Goal: Transaction & Acquisition: Purchase product/service

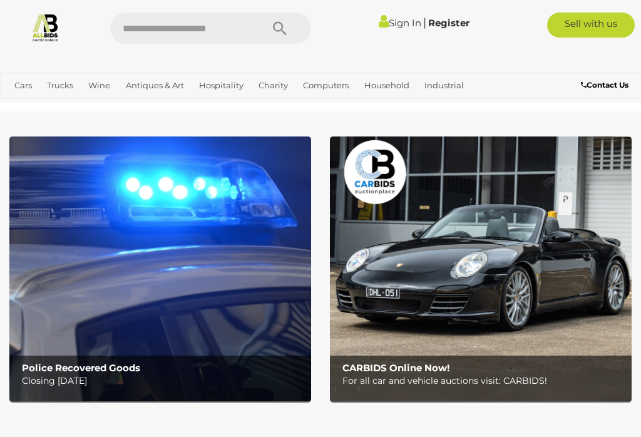
click at [0, 0] on link "View All Antiques & Art Auctions" at bounding box center [0, 0] width 0 height 0
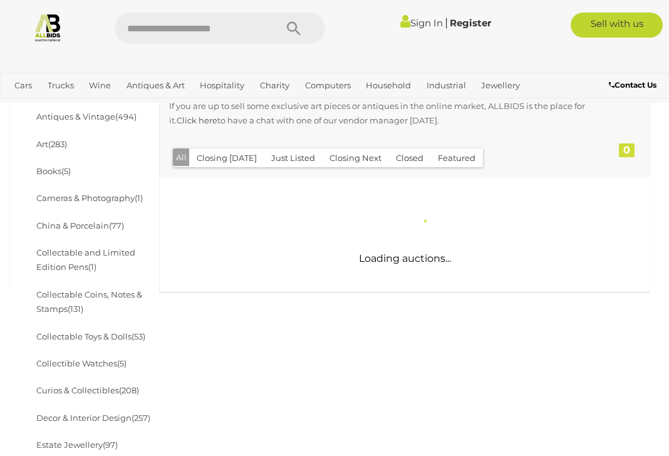
scroll to position [344, 0]
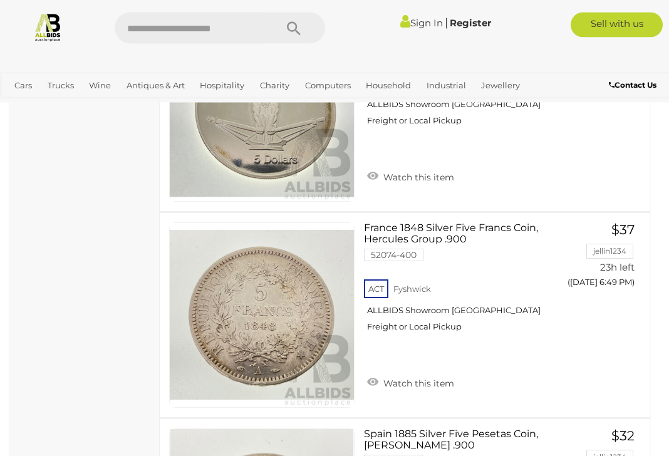
scroll to position [6713, 0]
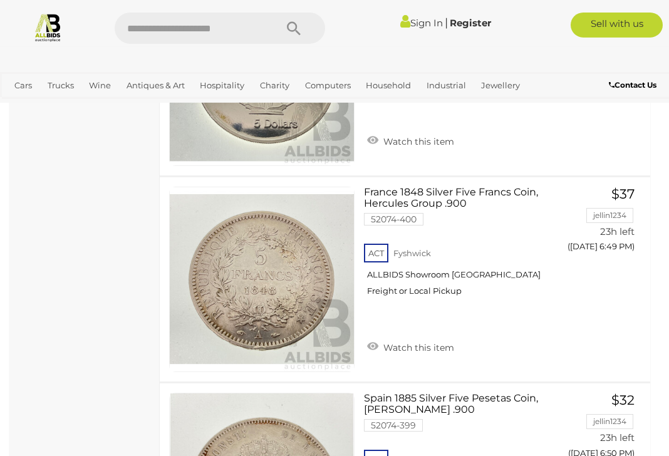
click at [0, 0] on link "View All Jewellery Auctions" at bounding box center [0, 0] width 0 height 0
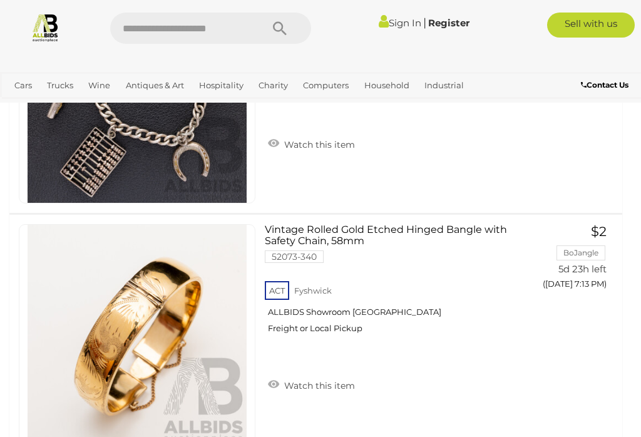
scroll to position [6954, 0]
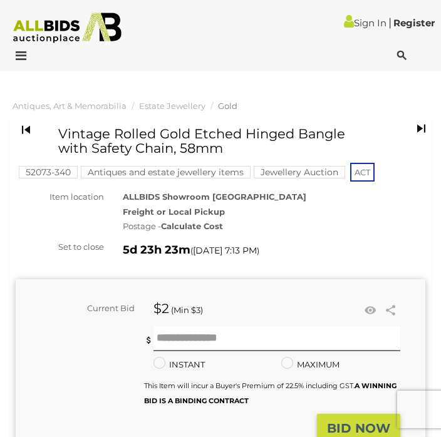
click at [342, 242] on div "5d 23h 23m ( Tuesday 7:13 PM )" at bounding box center [274, 250] width 302 height 20
click at [377, 275] on div "Current Bid $2 (Min $3) $2 Share Facebook Twitter" at bounding box center [220, 371] width 409 height 208
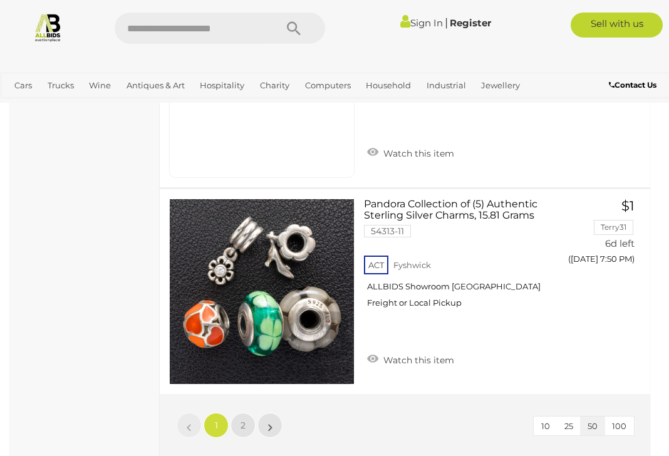
scroll to position [10444, 0]
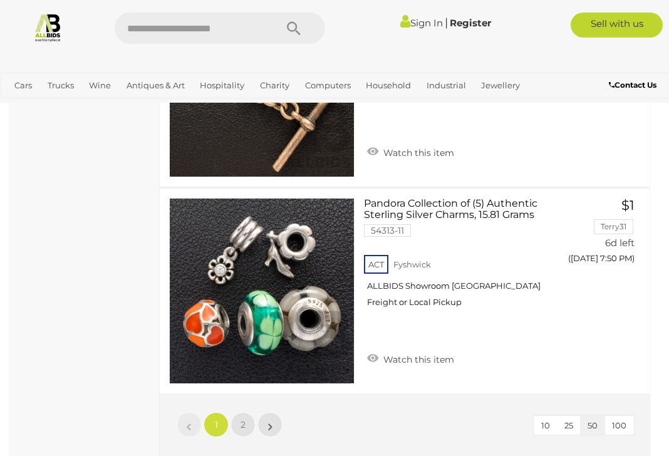
click at [249, 412] on link "2" at bounding box center [242, 424] width 25 height 25
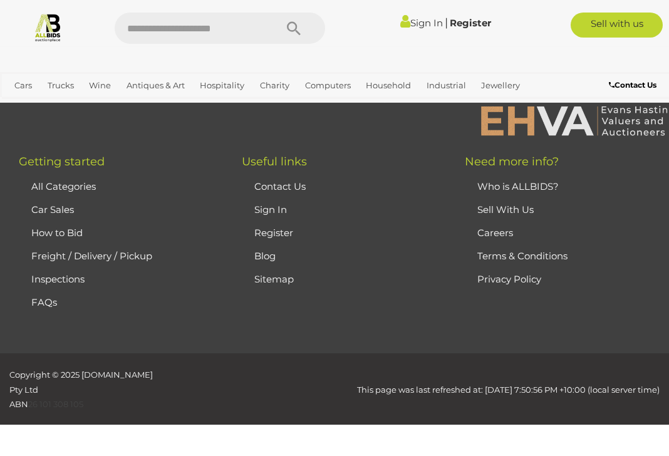
scroll to position [322, 0]
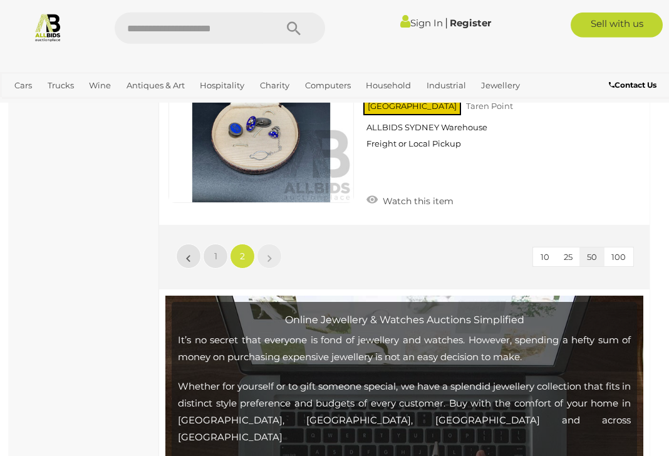
scroll to position [1890, 1]
click at [220, 243] on link "1" at bounding box center [215, 255] width 25 height 25
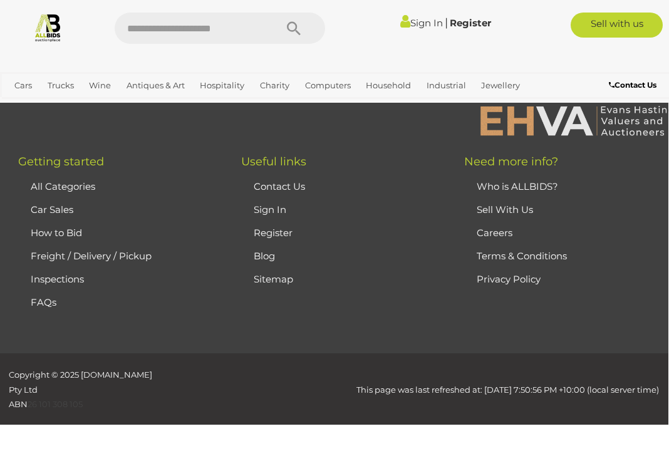
scroll to position [322, 0]
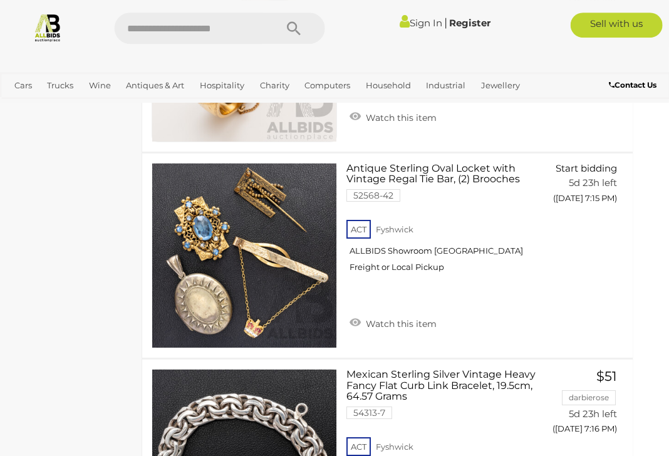
scroll to position [6323, 18]
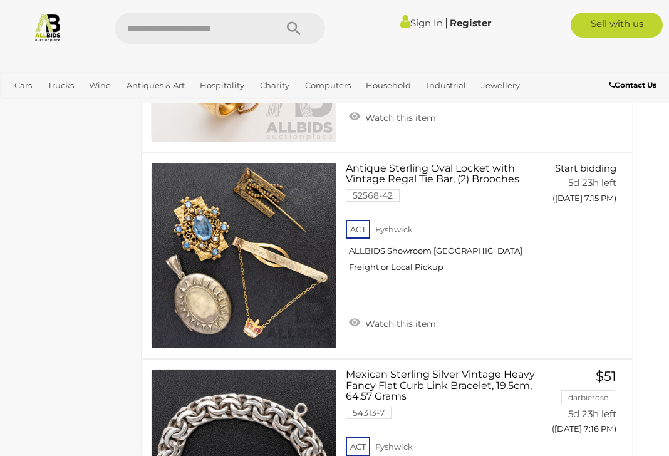
click at [155, 85] on link "Antiques & Art" at bounding box center [155, 85] width 68 height 21
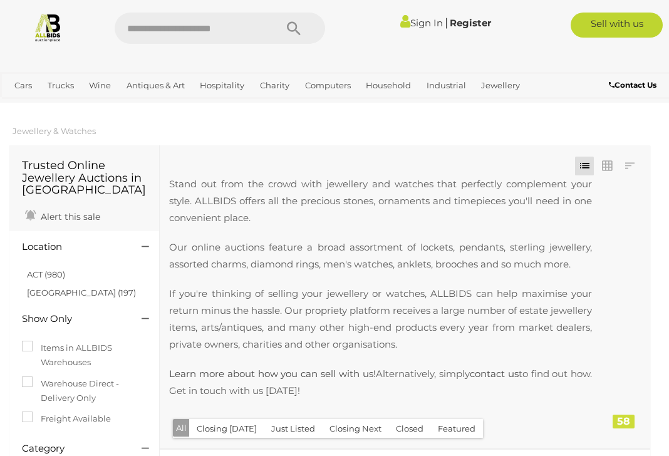
click at [0, 0] on link "View All Antiques & Art Auctions" at bounding box center [0, 0] width 0 height 0
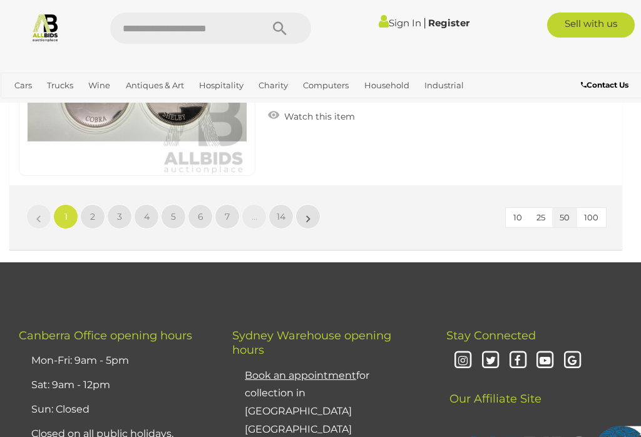
click at [282, 211] on span "14" at bounding box center [281, 216] width 9 height 11
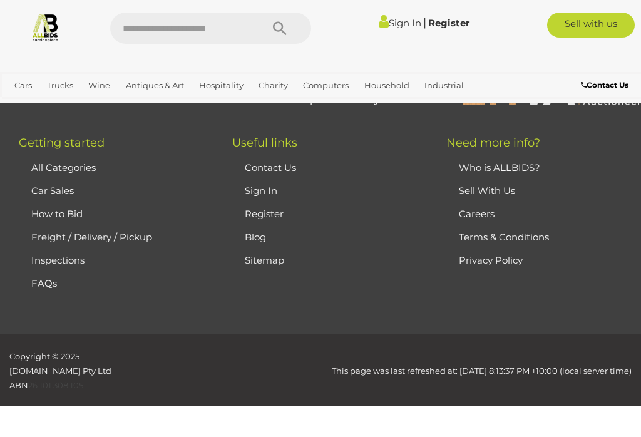
scroll to position [283, 0]
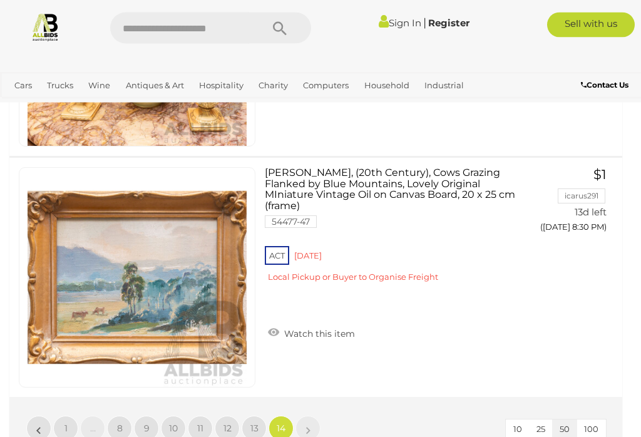
scroll to position [1957, 0]
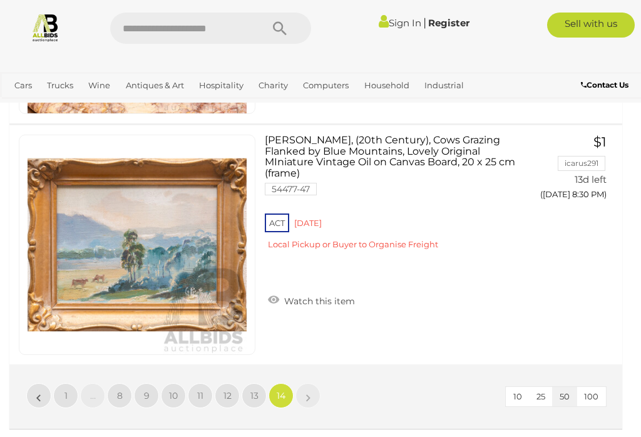
click at [257, 390] on span "13" at bounding box center [254, 395] width 8 height 11
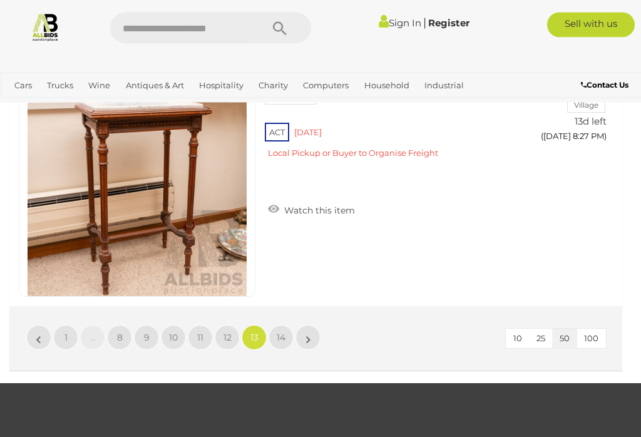
scroll to position [12197, 0]
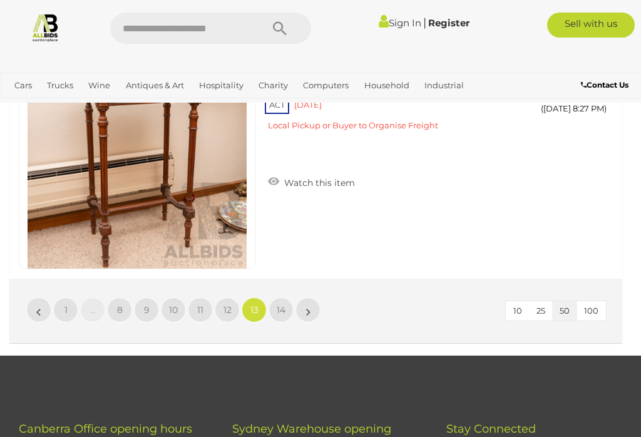
click at [223, 304] on span "12" at bounding box center [227, 309] width 8 height 11
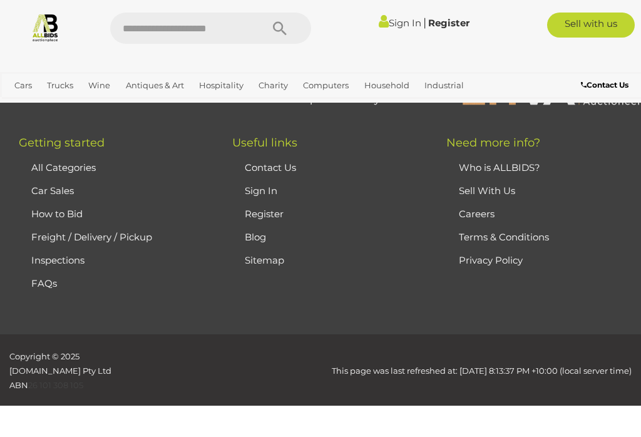
scroll to position [283, 0]
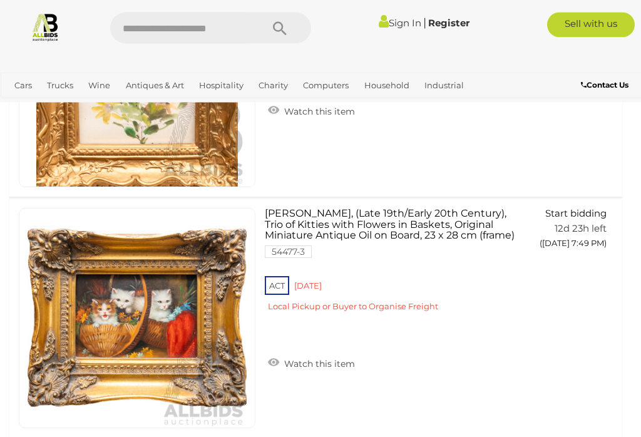
scroll to position [2398, 0]
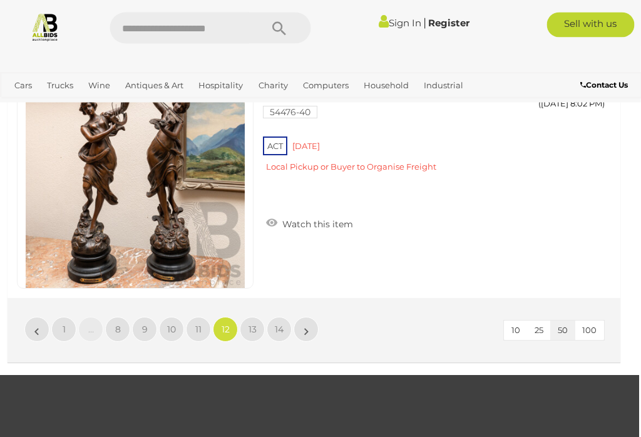
scroll to position [12177, 2]
click at [202, 319] on link "11" at bounding box center [198, 329] width 25 height 25
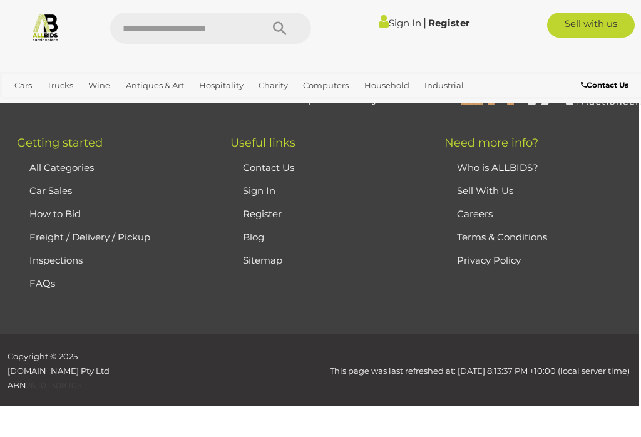
scroll to position [283, 0]
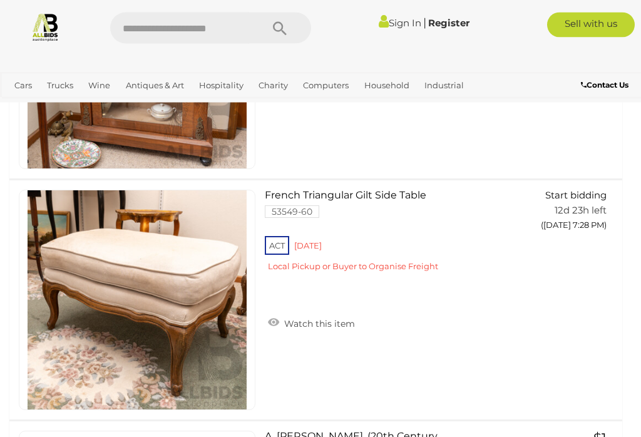
scroll to position [486, 0]
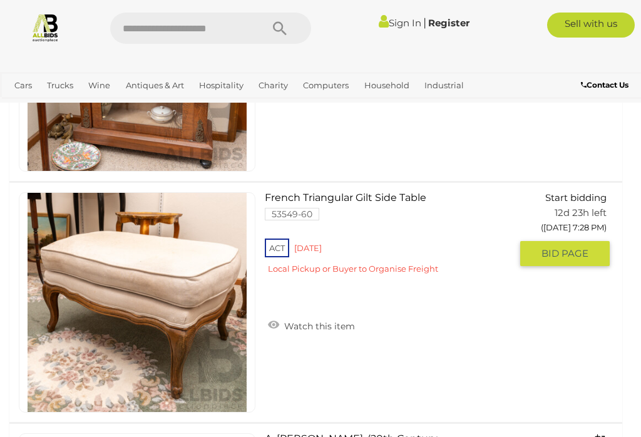
click at [570, 247] on span "BID PAGE" at bounding box center [564, 253] width 47 height 13
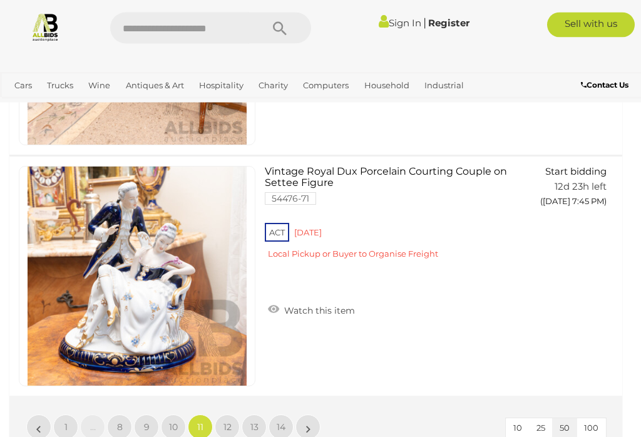
scroll to position [12080, 0]
click at [178, 414] on link "10" at bounding box center [173, 426] width 25 height 25
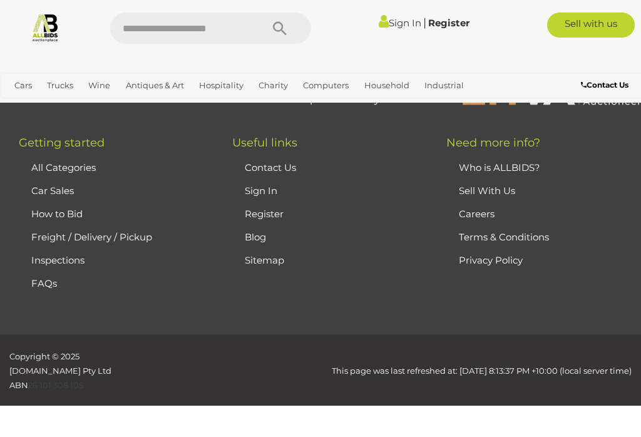
scroll to position [283, 0]
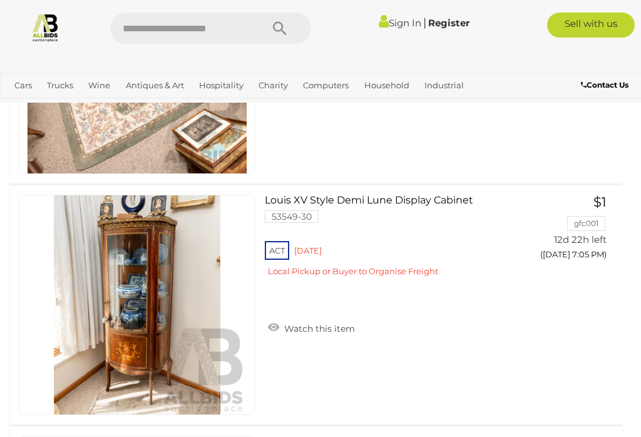
scroll to position [1689, 0]
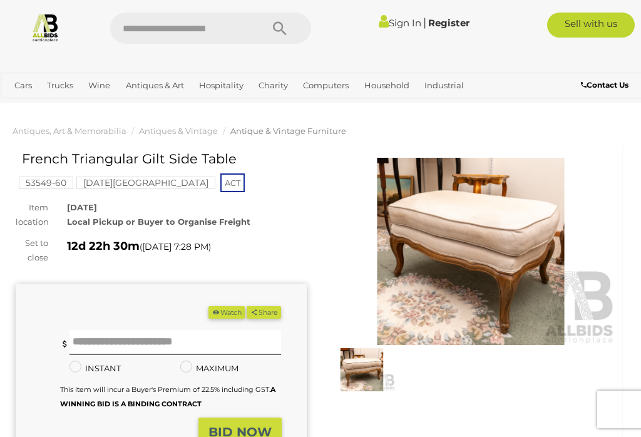
click at [491, 174] on img at bounding box center [470, 251] width 291 height 187
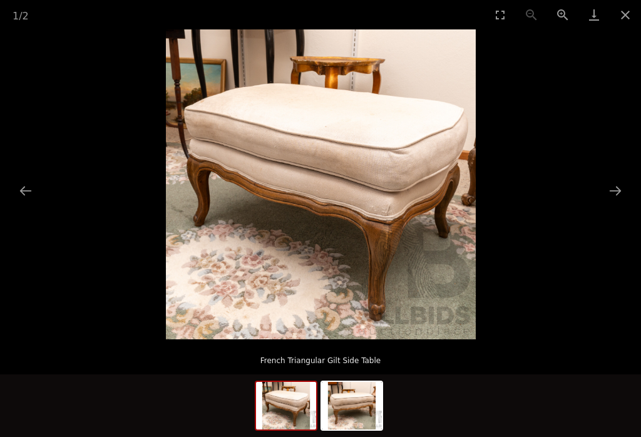
click at [627, 11] on button "Close gallery" at bounding box center [625, 14] width 31 height 29
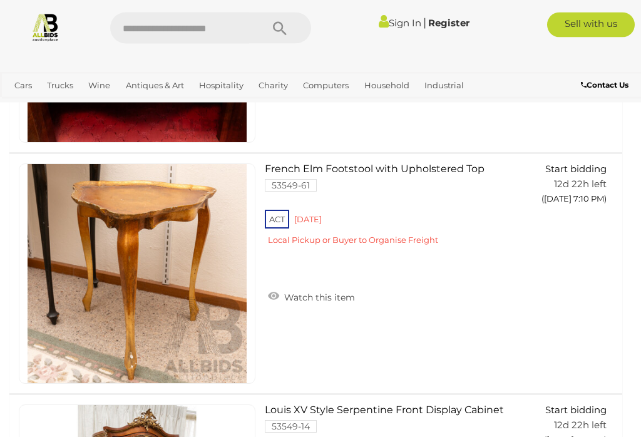
scroll to position [4129, 0]
click at [162, 179] on link at bounding box center [137, 273] width 237 height 220
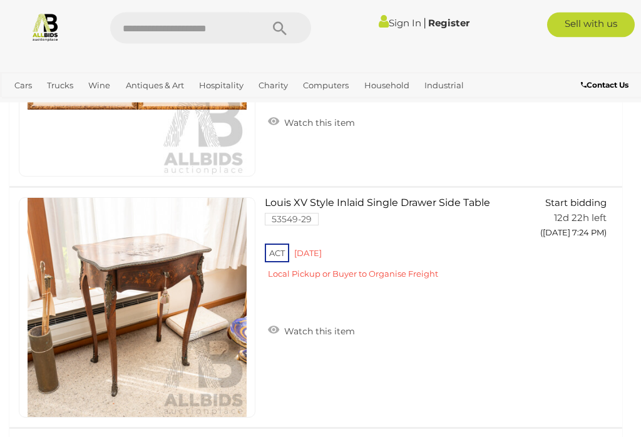
scroll to position [10602, 0]
click at [575, 252] on span "BID PAGE" at bounding box center [564, 258] width 47 height 13
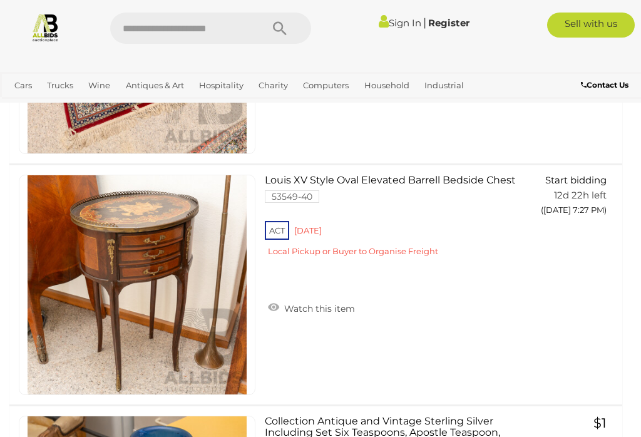
scroll to position [11831, 0]
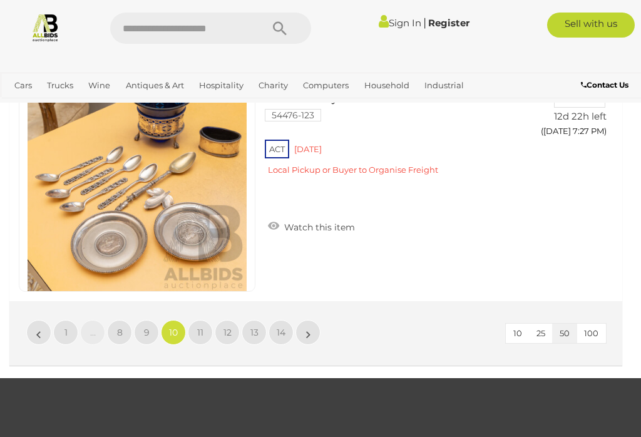
click at [152, 321] on link "9" at bounding box center [146, 332] width 25 height 25
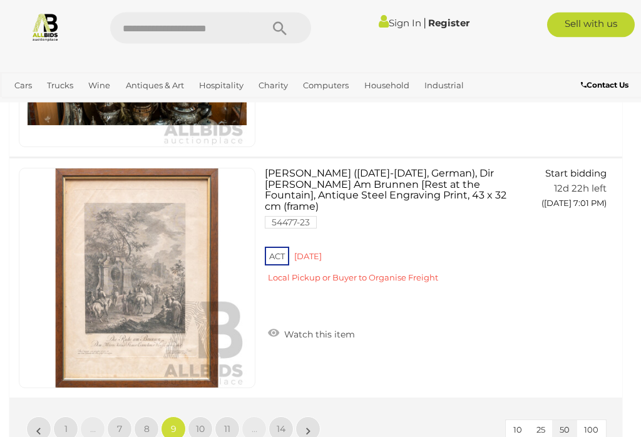
scroll to position [12079, 0]
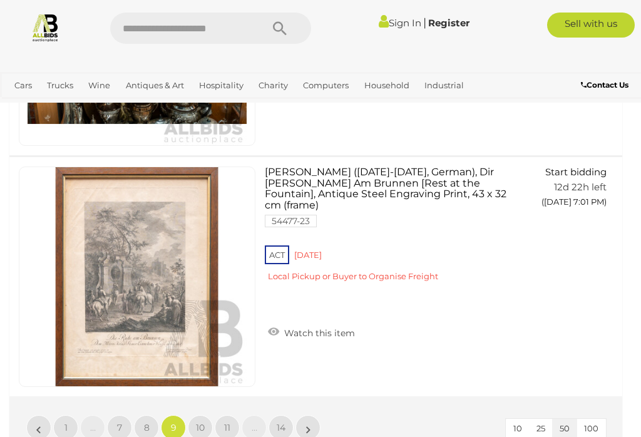
click at [156, 415] on link "8" at bounding box center [146, 427] width 25 height 25
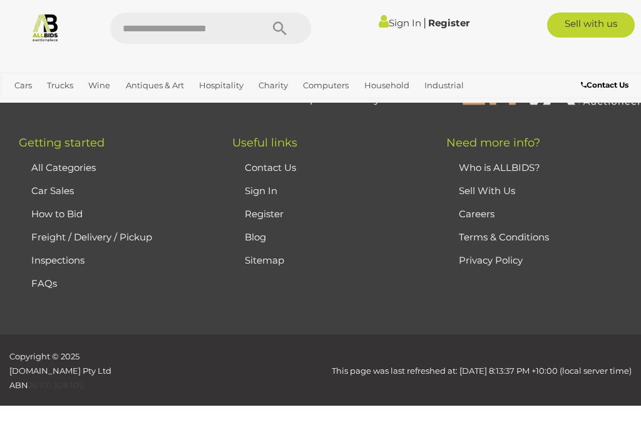
scroll to position [283, 0]
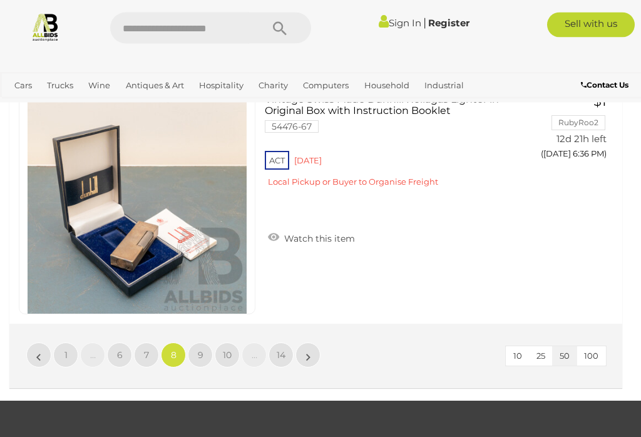
scroll to position [12152, 0]
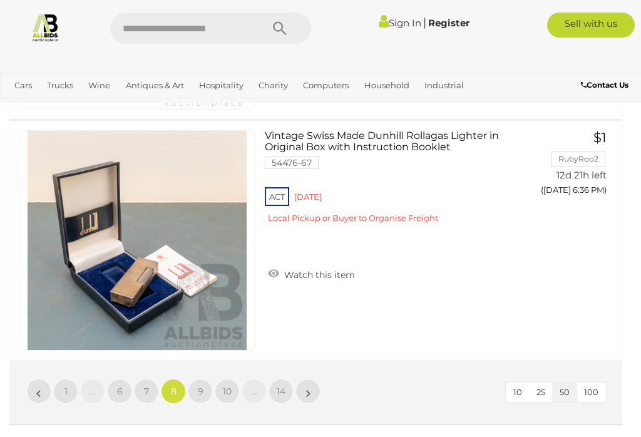
click at [209, 379] on link "9" at bounding box center [200, 391] width 25 height 25
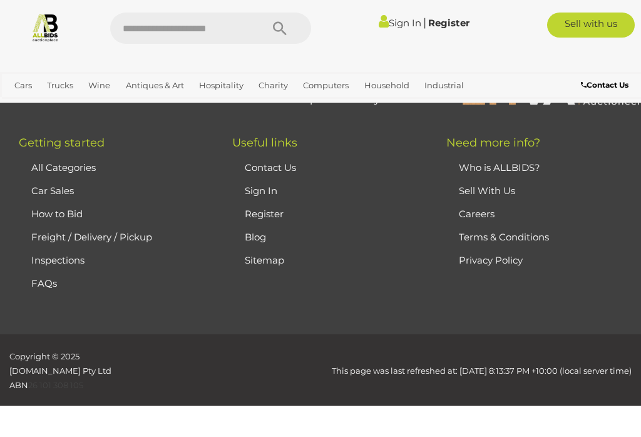
scroll to position [283, 0]
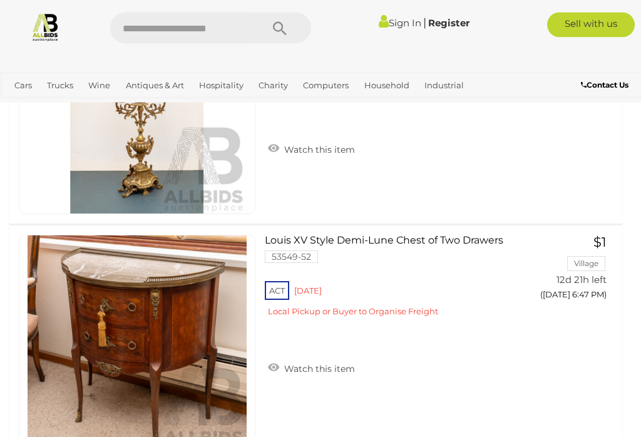
scroll to position [5263, 0]
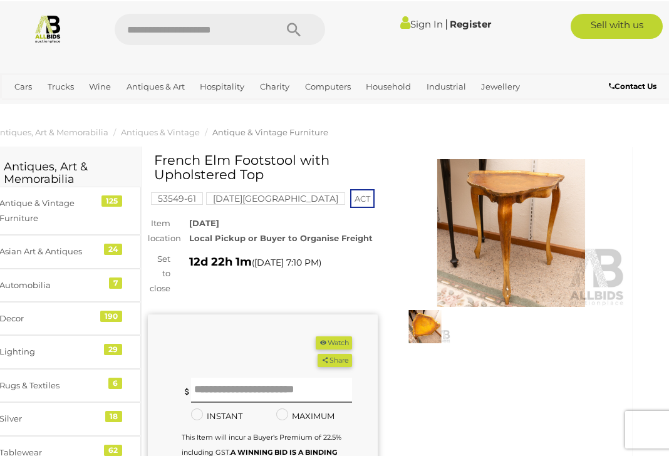
scroll to position [0, 18]
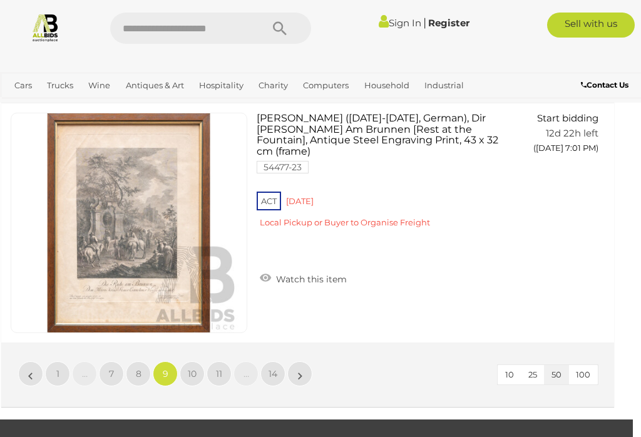
scroll to position [12135, 8]
